Goal: Task Accomplishment & Management: Use online tool/utility

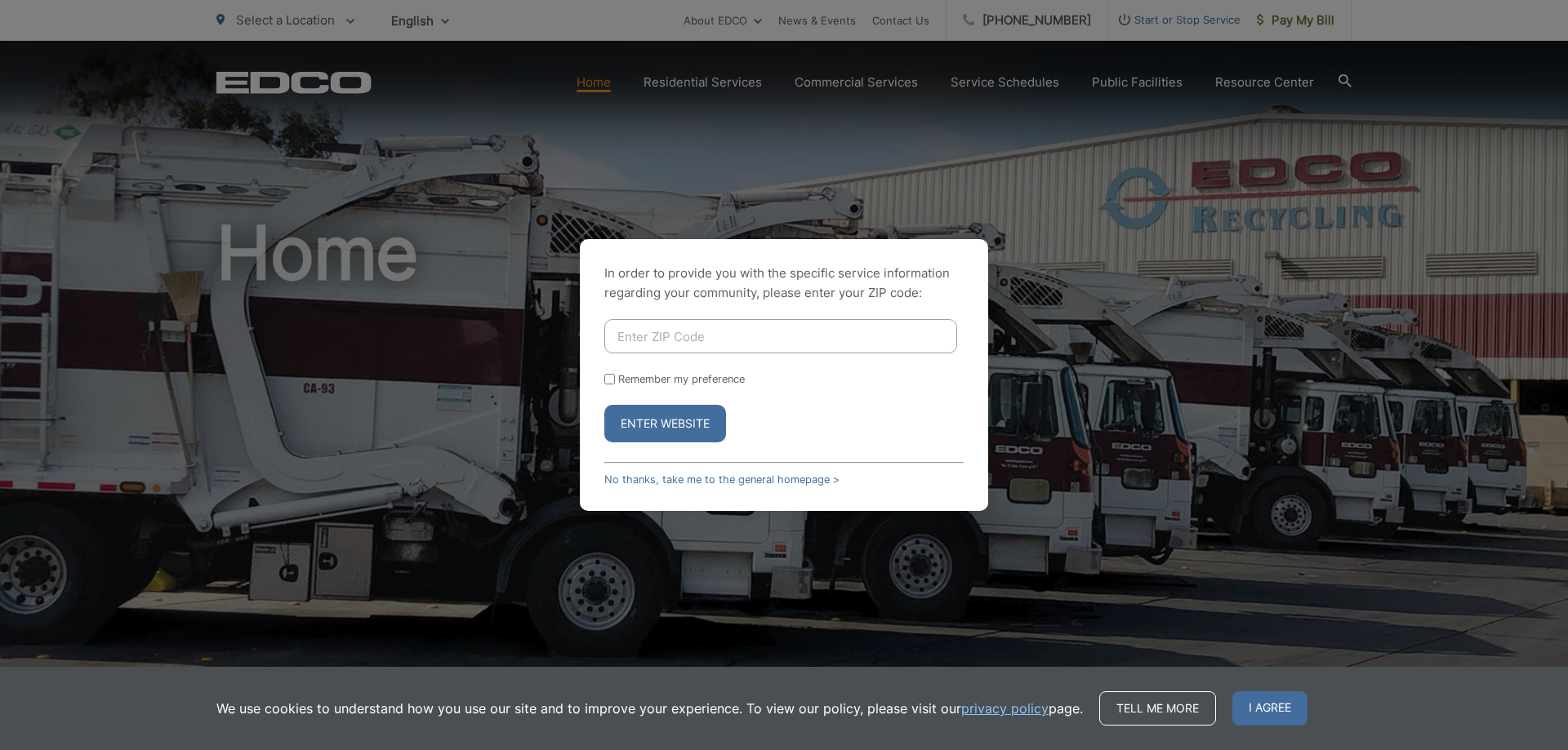
click at [675, 343] on input "Enter ZIP Code" at bounding box center [780, 337] width 352 height 35
type input "92101"
click at [604, 405] on button "Enter Website" at bounding box center [665, 423] width 122 height 37
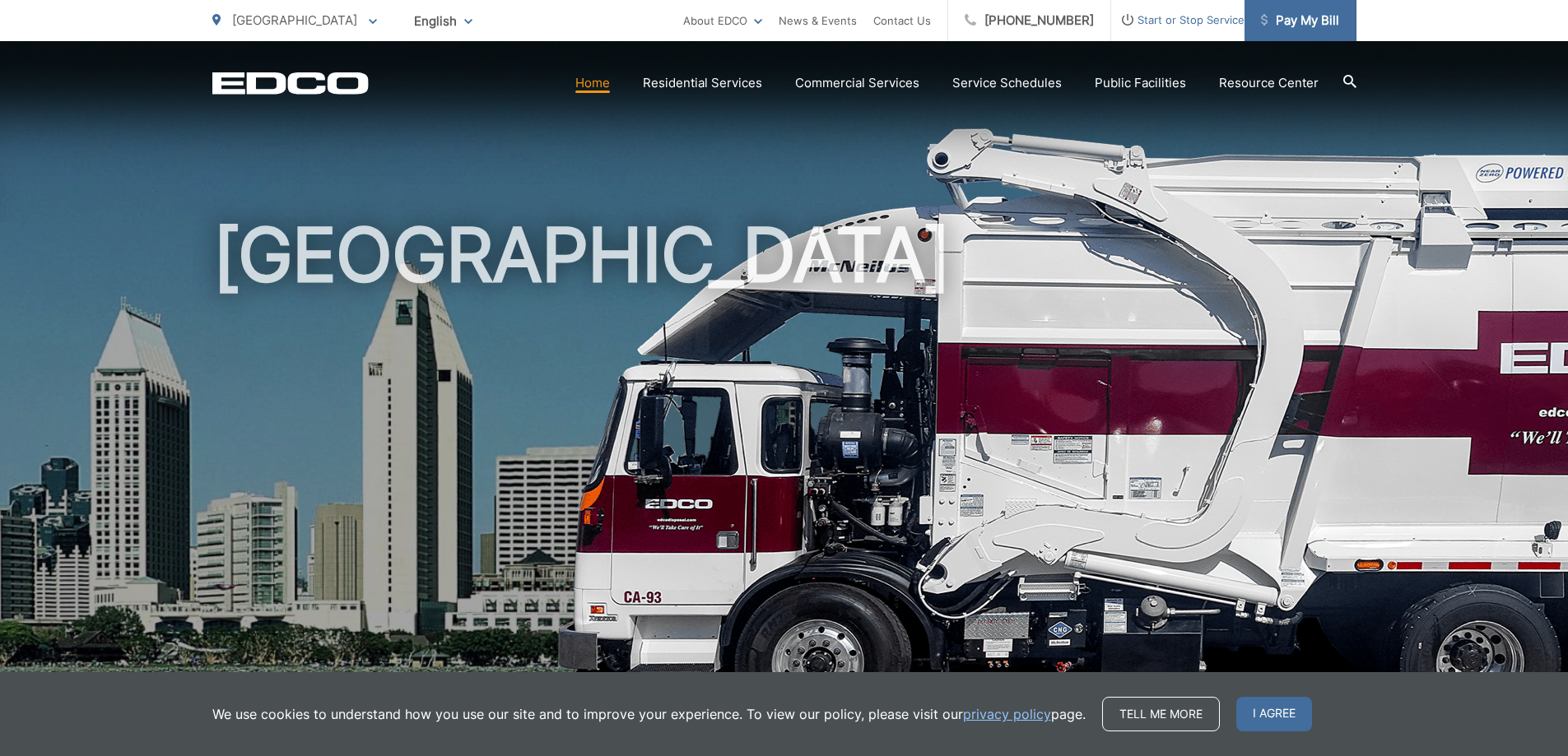
click at [1311, 19] on span "Pay My Bill" at bounding box center [1300, 21] width 78 height 20
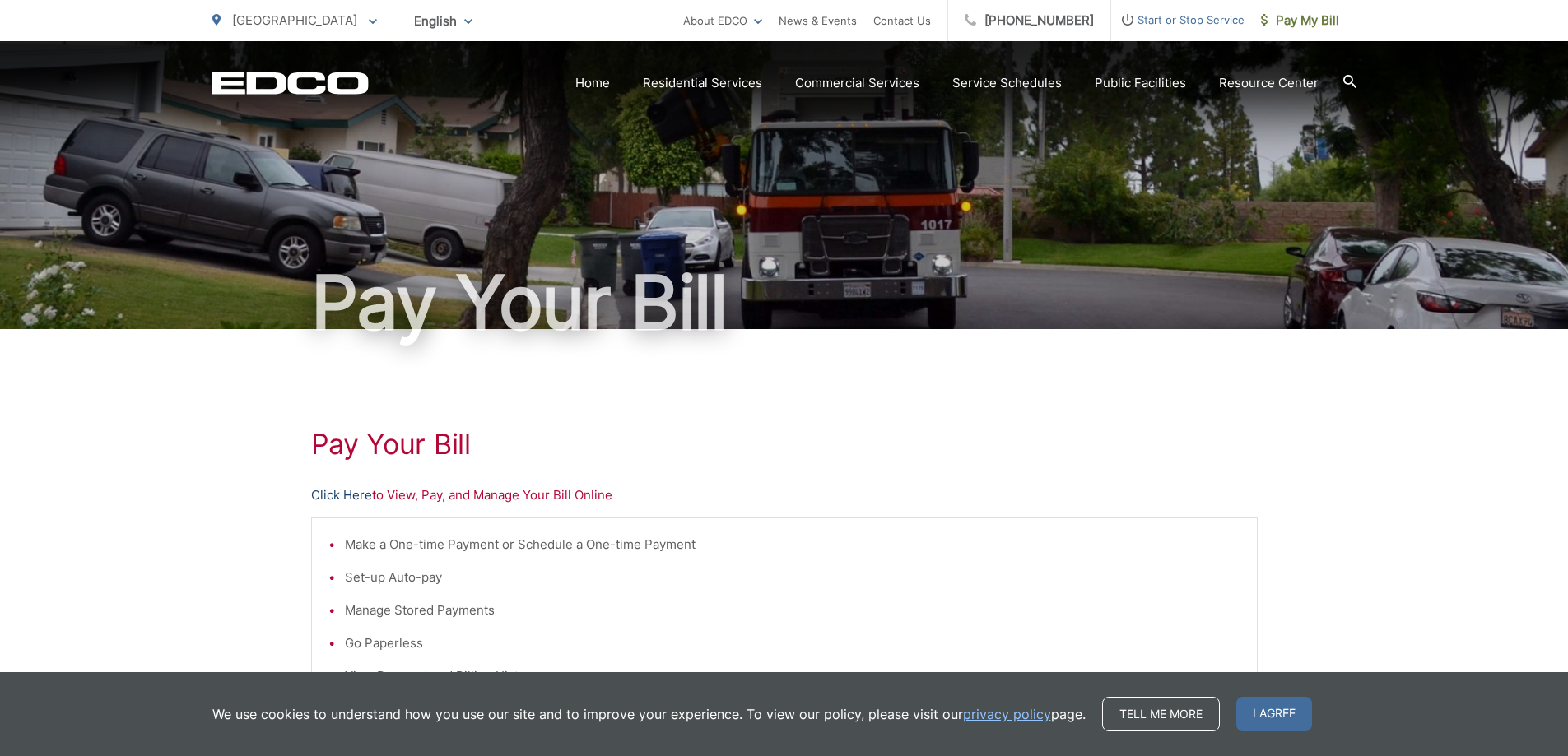
click at [364, 490] on link "Click Here" at bounding box center [341, 496] width 61 height 20
